Goal: Transaction & Acquisition: Purchase product/service

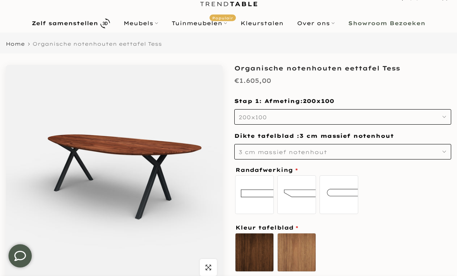
click at [408, 118] on button "200x100" at bounding box center [342, 116] width 217 height 15
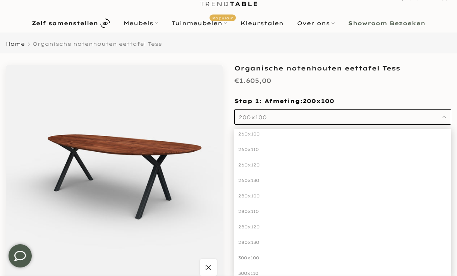
scroll to position [165, 0]
click at [262, 242] on div "280x130" at bounding box center [342, 241] width 217 height 15
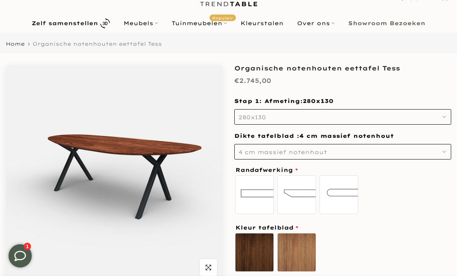
click at [367, 151] on button "4 cm massief notenhout" at bounding box center [342, 151] width 217 height 15
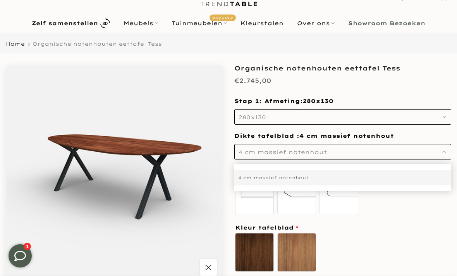
click at [377, 181] on div "4 cm massief notenhout" at bounding box center [342, 177] width 217 height 15
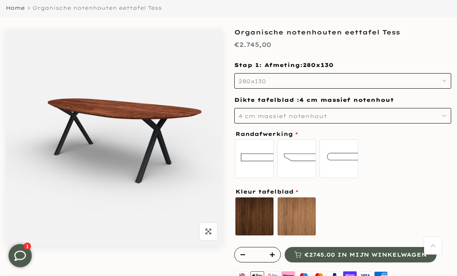
scroll to position [69, 0]
click at [298, 161] on label "Verjongde rand" at bounding box center [296, 158] width 39 height 39
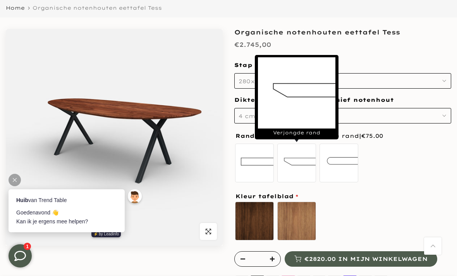
scroll to position [0, 0]
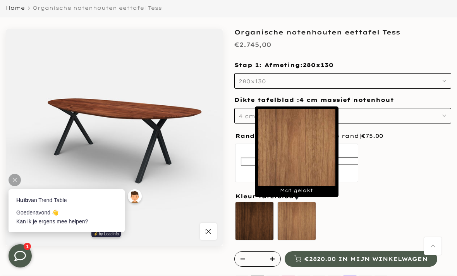
click at [299, 214] on label "Mat gelakt" at bounding box center [296, 221] width 39 height 39
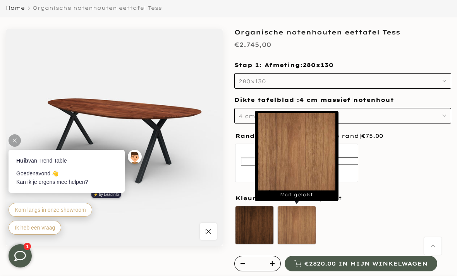
click at [253, 224] on label "Olie naturel sold out" at bounding box center [254, 225] width 39 height 39
click at [303, 227] on label "Mat gelakt" at bounding box center [296, 225] width 39 height 39
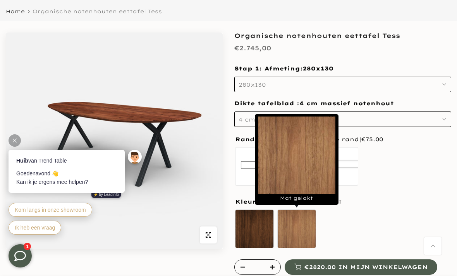
scroll to position [67, 0]
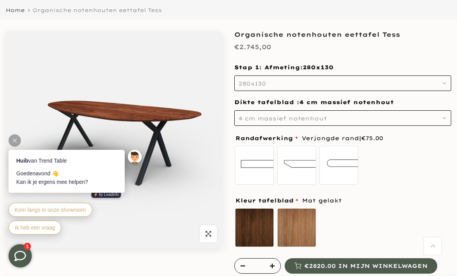
click at [398, 53] on div "€2.745,00" at bounding box center [342, 48] width 217 height 15
click at [388, 173] on div "standaard recht Verjongde rand bolle rand" at bounding box center [342, 166] width 217 height 43
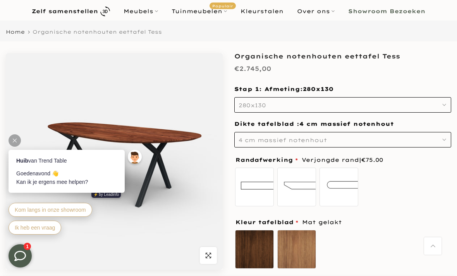
scroll to position [0, 0]
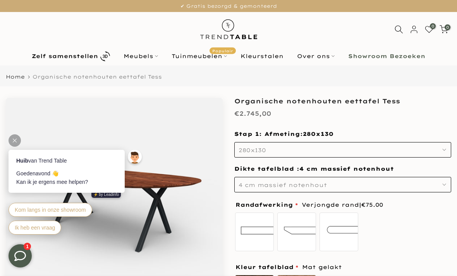
click at [65, 55] on b "Zelf samenstellen" at bounding box center [65, 55] width 66 height 5
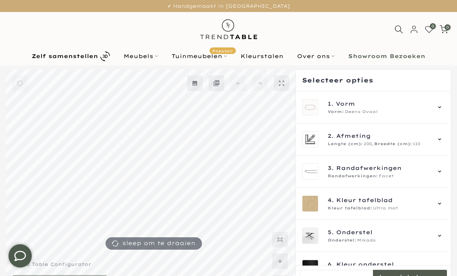
scroll to position [46, 0]
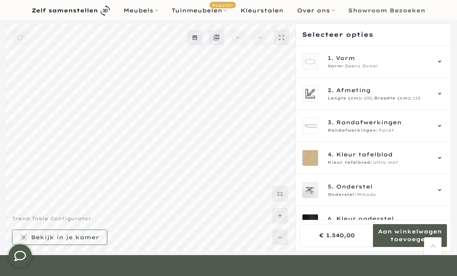
click at [411, 69] on div "1. Vorm Vorm: Deens Ovaal" at bounding box center [372, 61] width 141 height 16
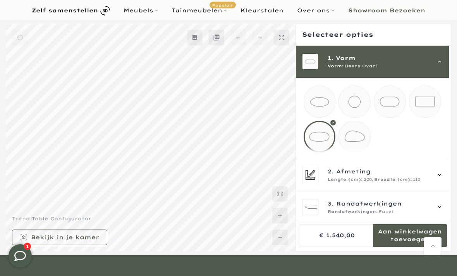
click at [352, 132] on mmq-loader at bounding box center [354, 136] width 31 height 31
click at [408, 183] on span "Breedte (cm):" at bounding box center [393, 180] width 38 height 6
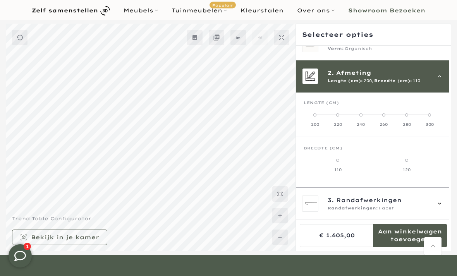
scroll to position [32, 0]
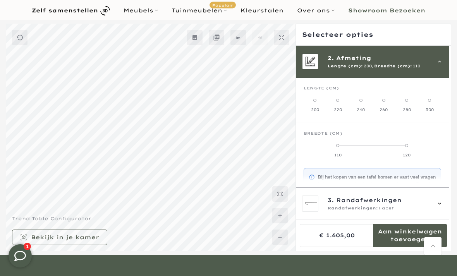
click at [408, 100] on span at bounding box center [406, 100] width 3 height 3
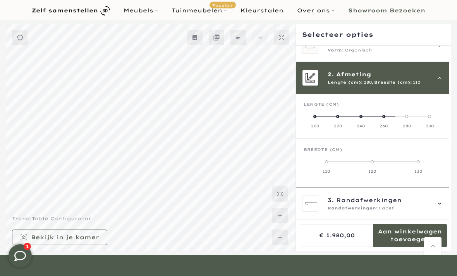
scroll to position [16, 0]
click at [377, 163] on label "120" at bounding box center [372, 165] width 46 height 15
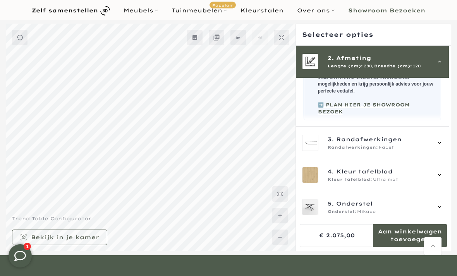
scroll to position [168, 0]
click at [394, 134] on span "Randafwerkingen" at bounding box center [368, 138] width 65 height 9
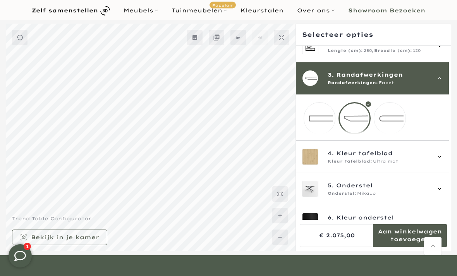
scroll to position [47, 0]
click at [358, 120] on div at bounding box center [354, 119] width 32 height 32
click at [394, 158] on span "4. Kleur tafelblad" at bounding box center [379, 153] width 103 height 9
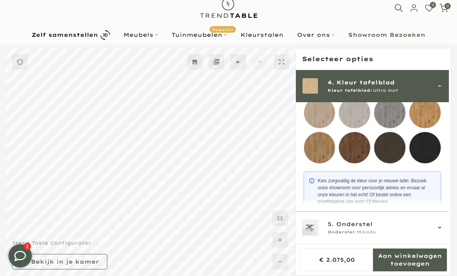
scroll to position [156, 0]
click at [358, 147] on mmq-loader at bounding box center [354, 147] width 31 height 31
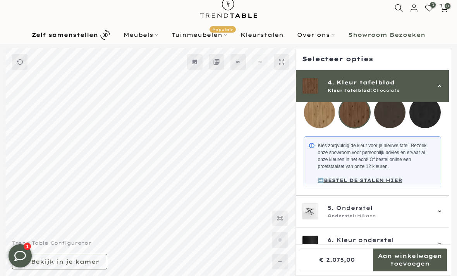
click at [392, 228] on div "5. Onderstel Onderstel: Mikado" at bounding box center [372, 212] width 153 height 32
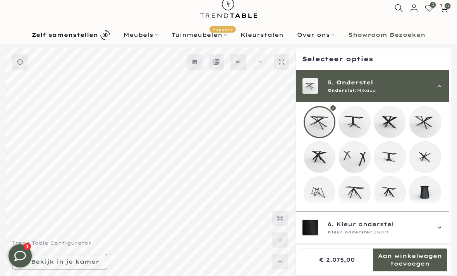
scroll to position [129, 0]
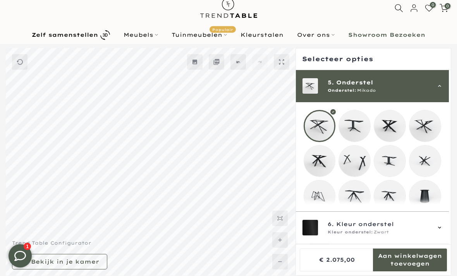
click at [321, 201] on mmq-loader at bounding box center [319, 195] width 31 height 31
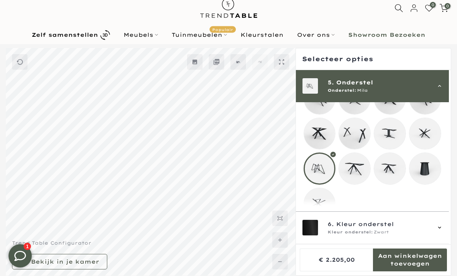
click at [396, 229] on span "6. Kleur onderstel" at bounding box center [379, 224] width 103 height 9
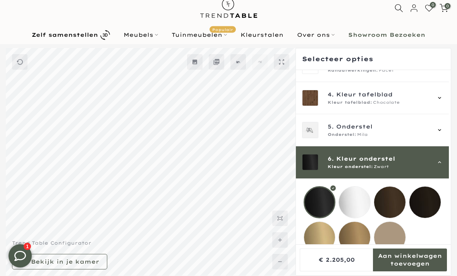
scroll to position [83, 0]
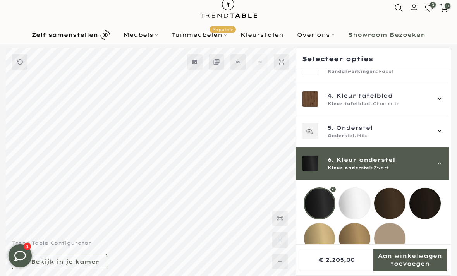
click at [140, 36] on link "Meubels" at bounding box center [141, 34] width 48 height 9
click at [141, 39] on link "Meubels" at bounding box center [141, 34] width 48 height 9
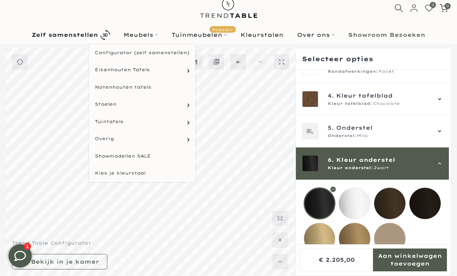
click at [110, 88] on link "Notenhouten tafels" at bounding box center [142, 87] width 106 height 17
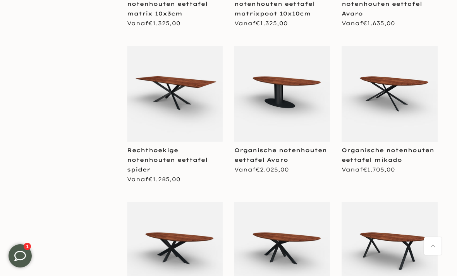
scroll to position [1256, 0]
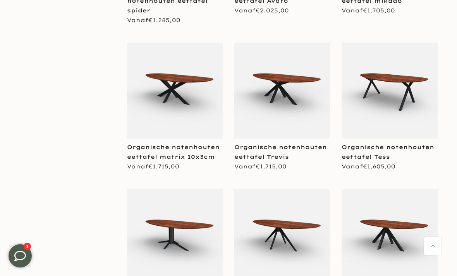
scroll to position [1462, 0]
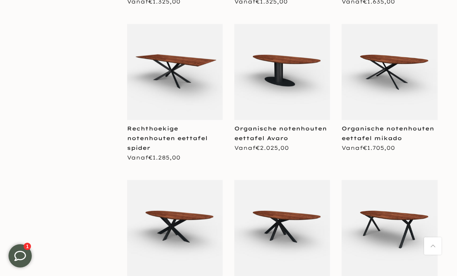
scroll to position [1264, 0]
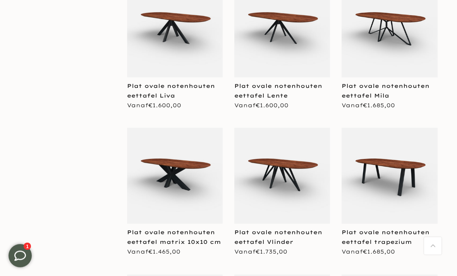
scroll to position [1755, 0]
click at [264, 182] on img at bounding box center [282, 176] width 96 height 96
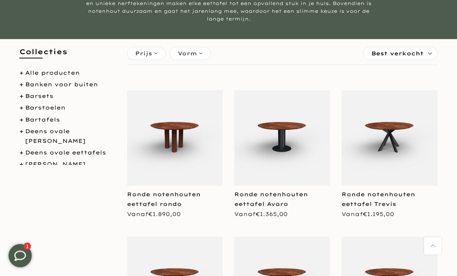
scroll to position [115, 0]
click at [193, 52] on span "Vorm" at bounding box center [187, 53] width 19 height 9
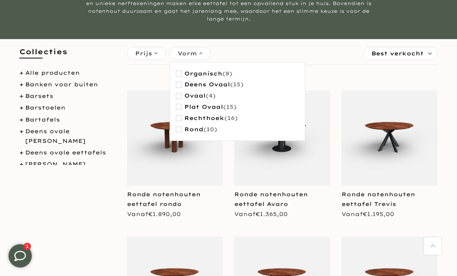
click at [220, 74] on span "organisch" at bounding box center [203, 73] width 38 height 7
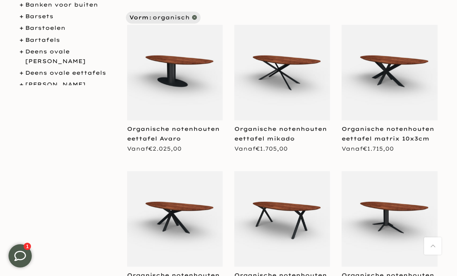
scroll to position [178, 0]
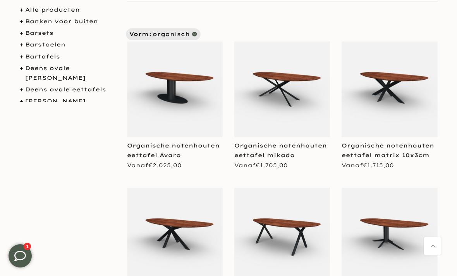
click at [289, 108] on img at bounding box center [282, 89] width 96 height 96
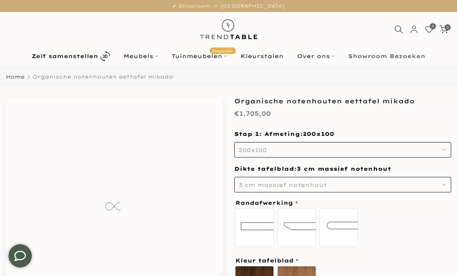
click at [354, 151] on button "200x100" at bounding box center [342, 149] width 217 height 15
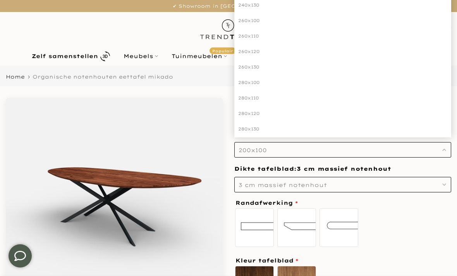
scroll to position [141, 0]
click at [303, 111] on div "280x120" at bounding box center [342, 108] width 217 height 15
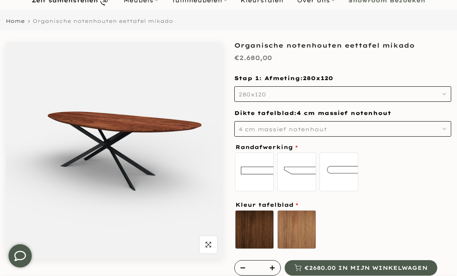
scroll to position [59, 0]
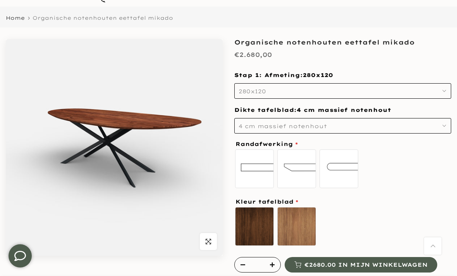
click at [300, 176] on label "Verjongde rand" at bounding box center [296, 168] width 39 height 39
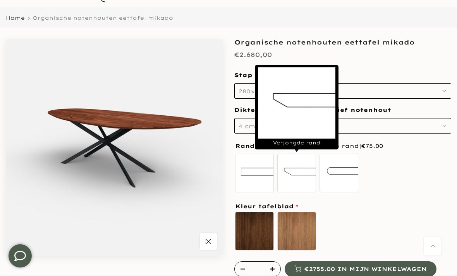
click at [297, 226] on label "Mat gelakt" at bounding box center [296, 231] width 39 height 39
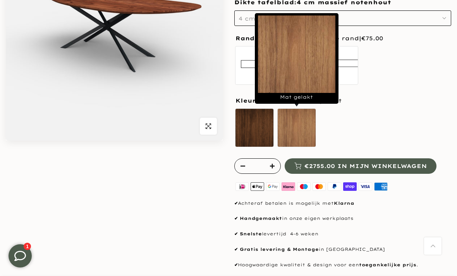
click at [26, 210] on div "Uitverkocht Klik om te vergroten" at bounding box center [114, 116] width 228 height 384
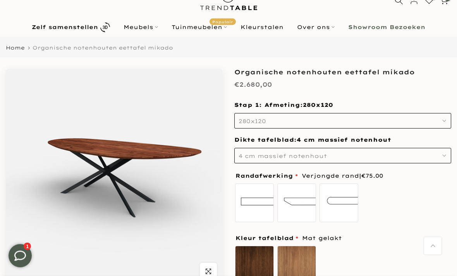
scroll to position [0, 0]
